Goal: Information Seeking & Learning: Learn about a topic

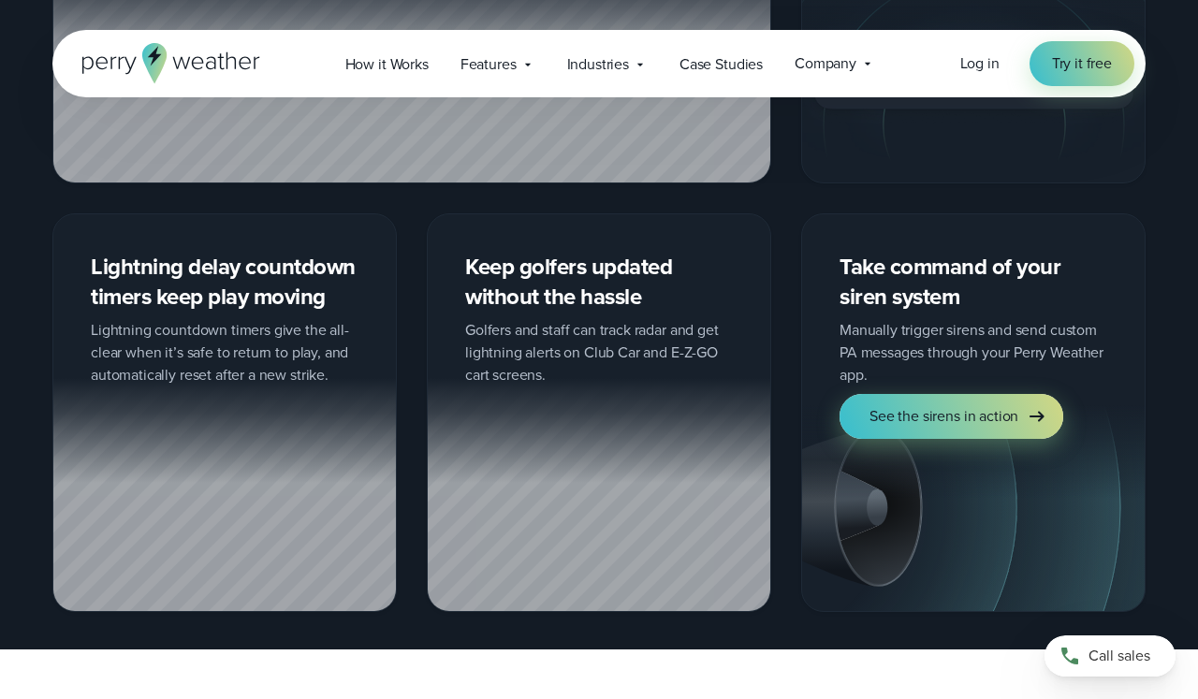
scroll to position [2123, 0]
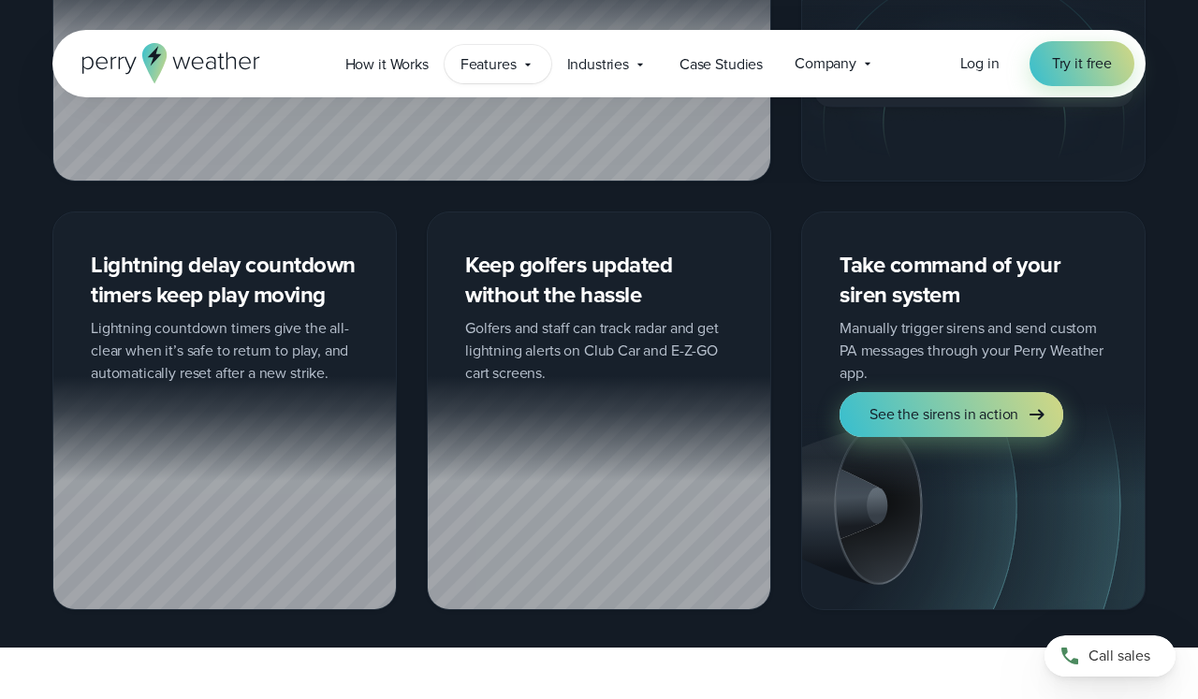
click at [517, 65] on span "Features" at bounding box center [489, 64] width 56 height 22
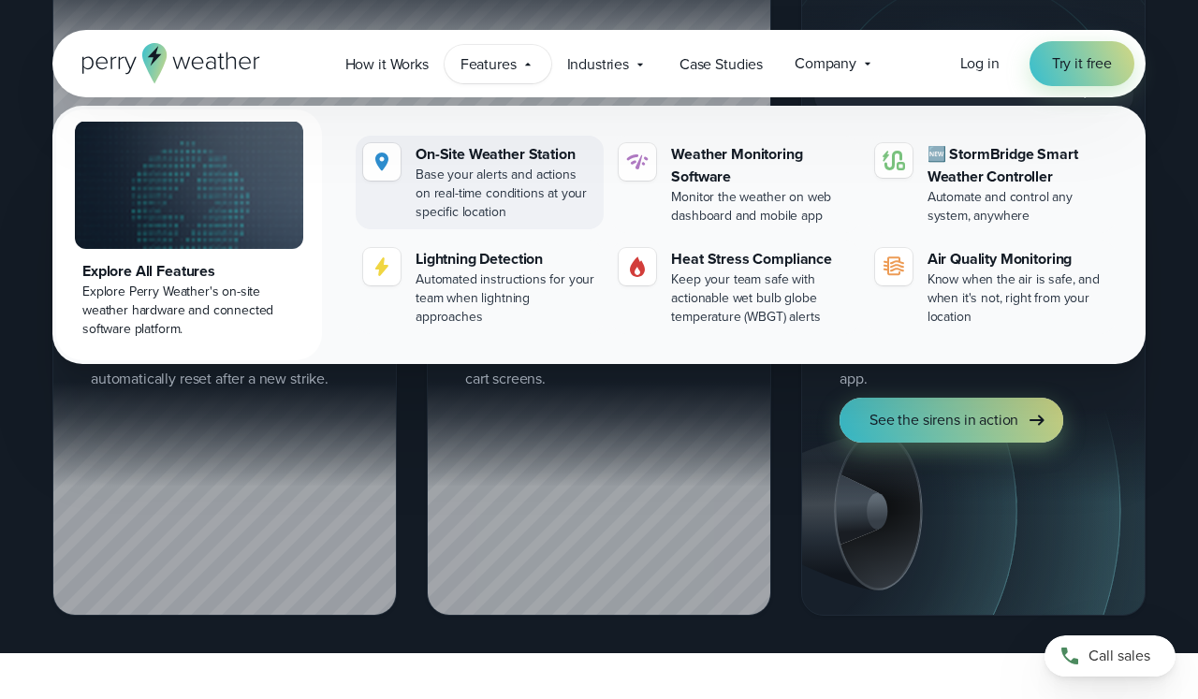
scroll to position [2118, 0]
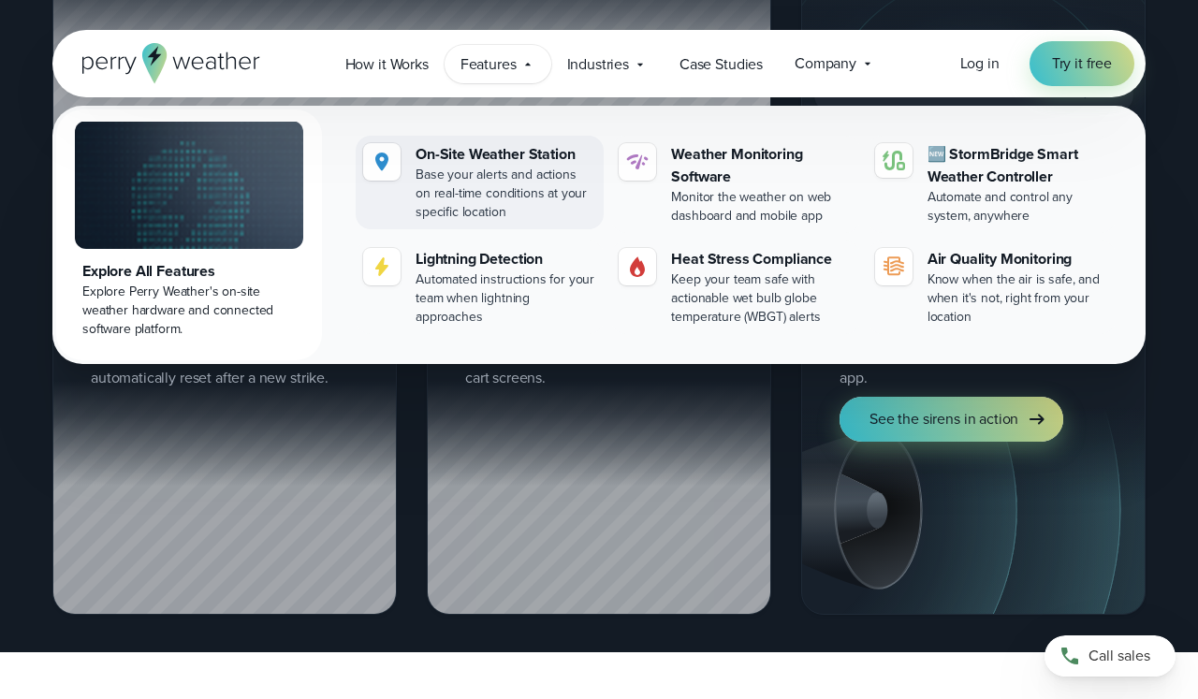
click at [499, 152] on div "On-Site Weather Station" at bounding box center [506, 154] width 181 height 22
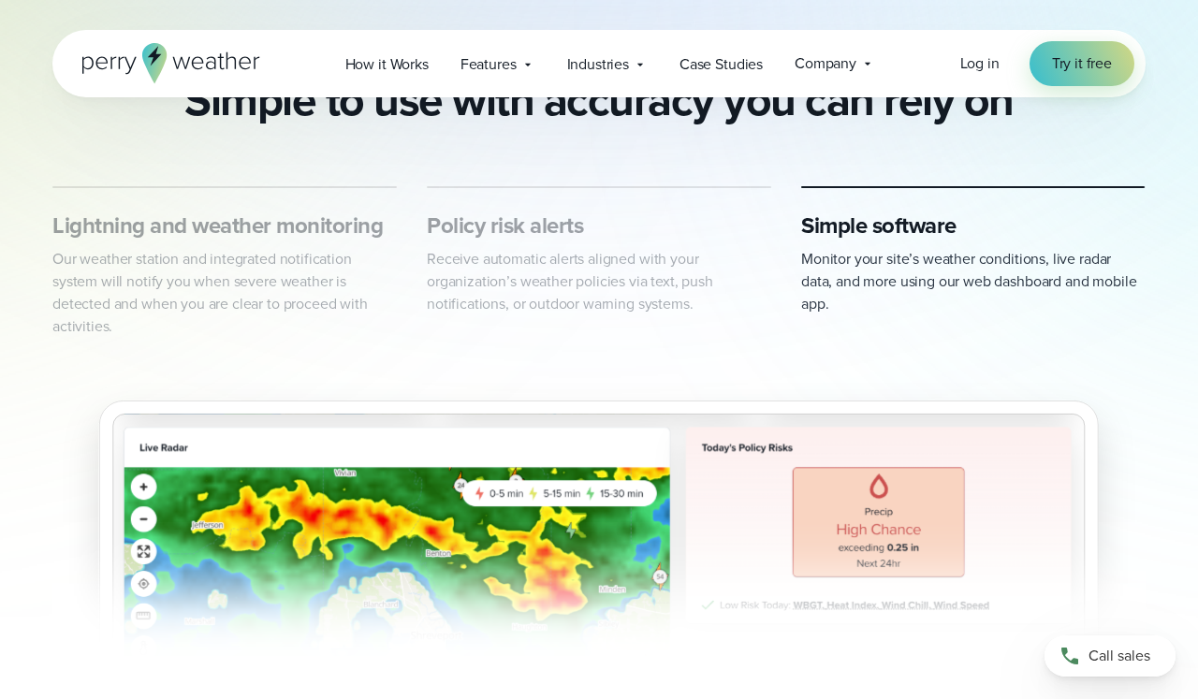
scroll to position [945, 0]
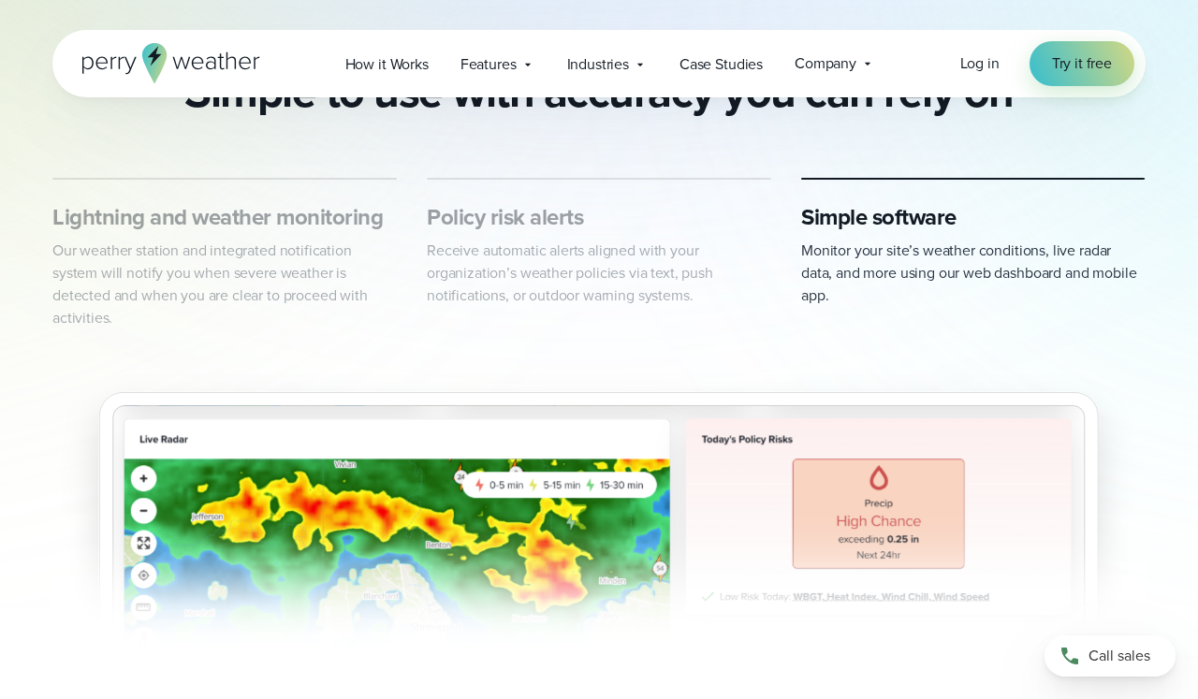
click at [303, 251] on p "Our weather station and integrated notification system will notify you when sev…" at bounding box center [224, 285] width 345 height 90
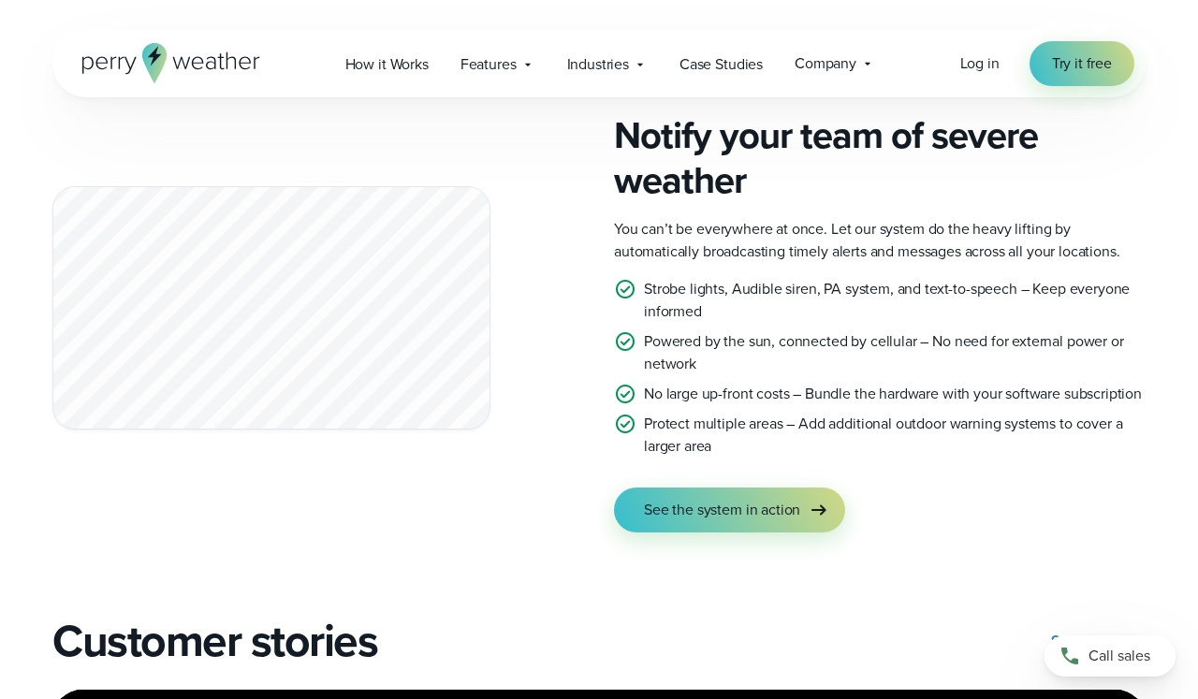
scroll to position [3344, 0]
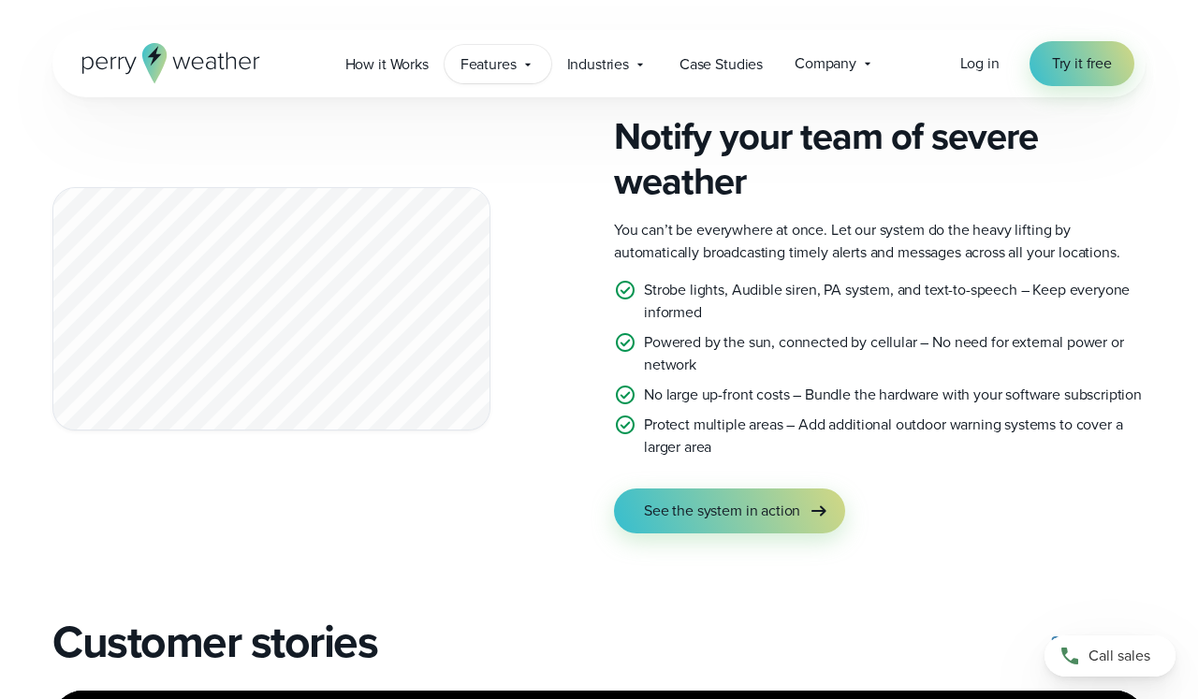
click at [530, 69] on icon at bounding box center [528, 64] width 15 height 15
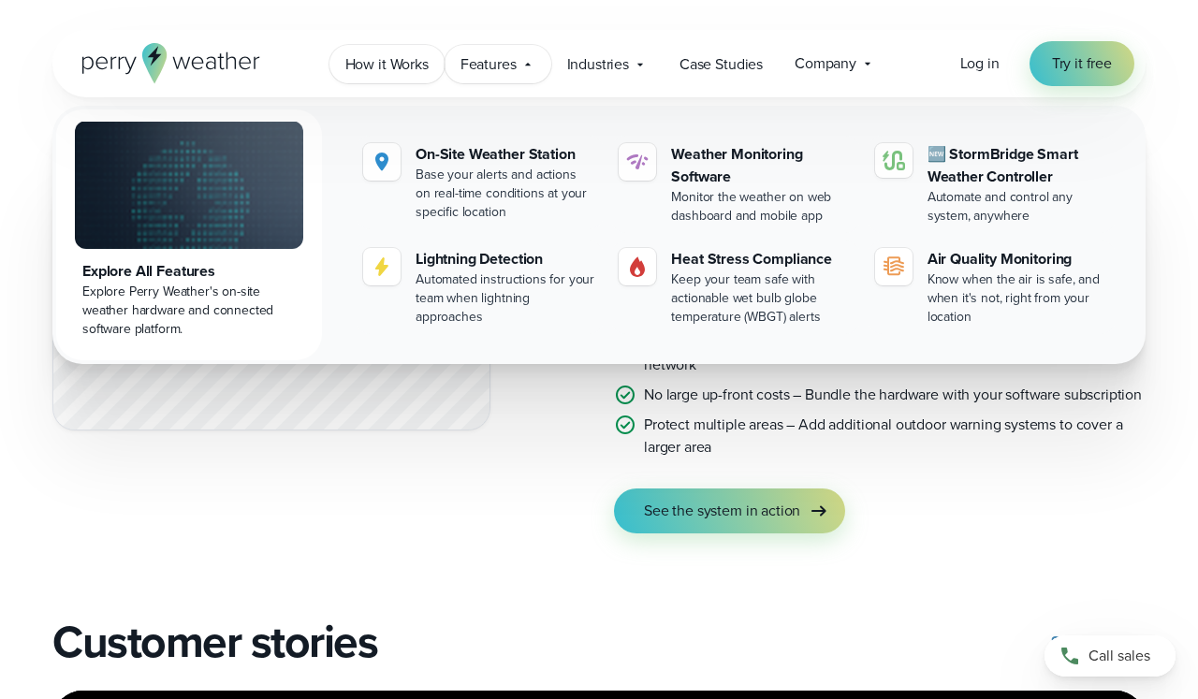
click at [400, 66] on span "How it Works" at bounding box center [386, 64] width 83 height 22
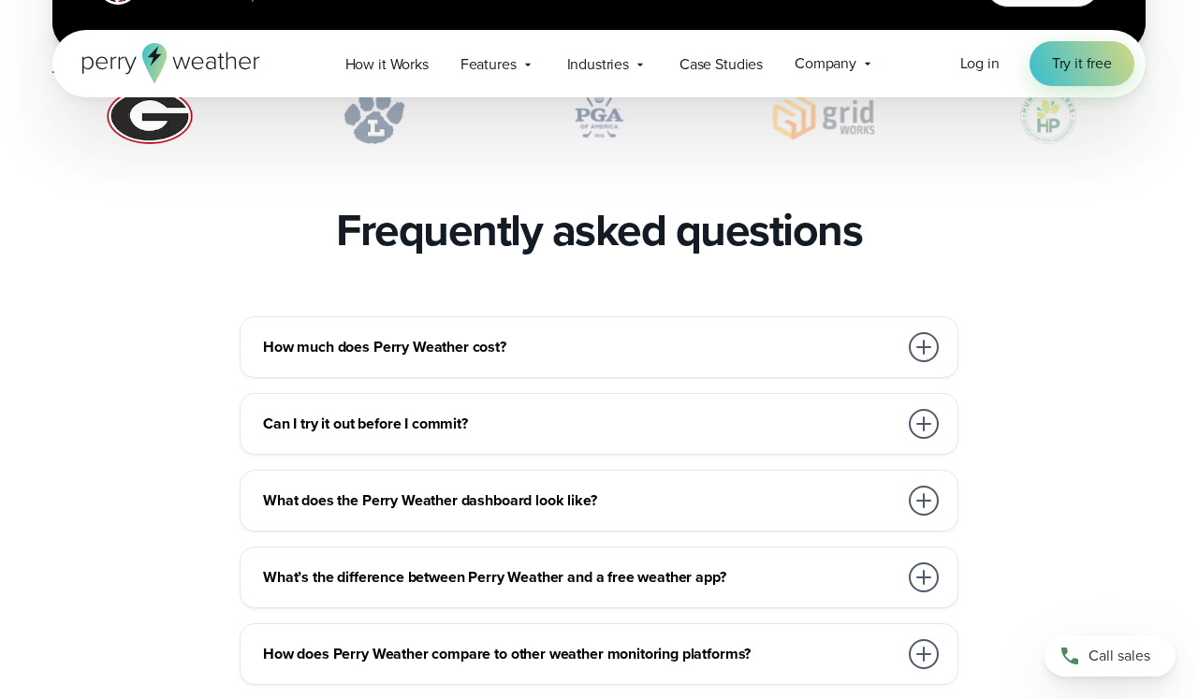
scroll to position [3989, 0]
click at [332, 335] on h3 "How much does Perry Weather cost?" at bounding box center [580, 346] width 635 height 22
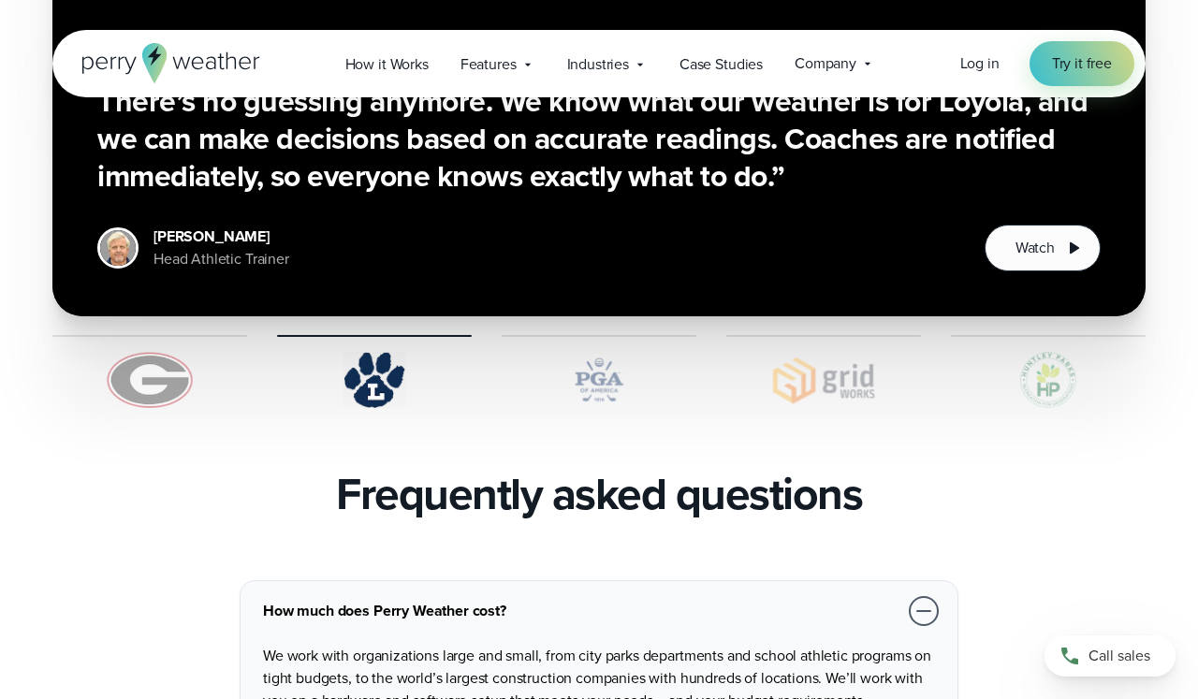
scroll to position [3715, 0]
